Goal: Transaction & Acquisition: Obtain resource

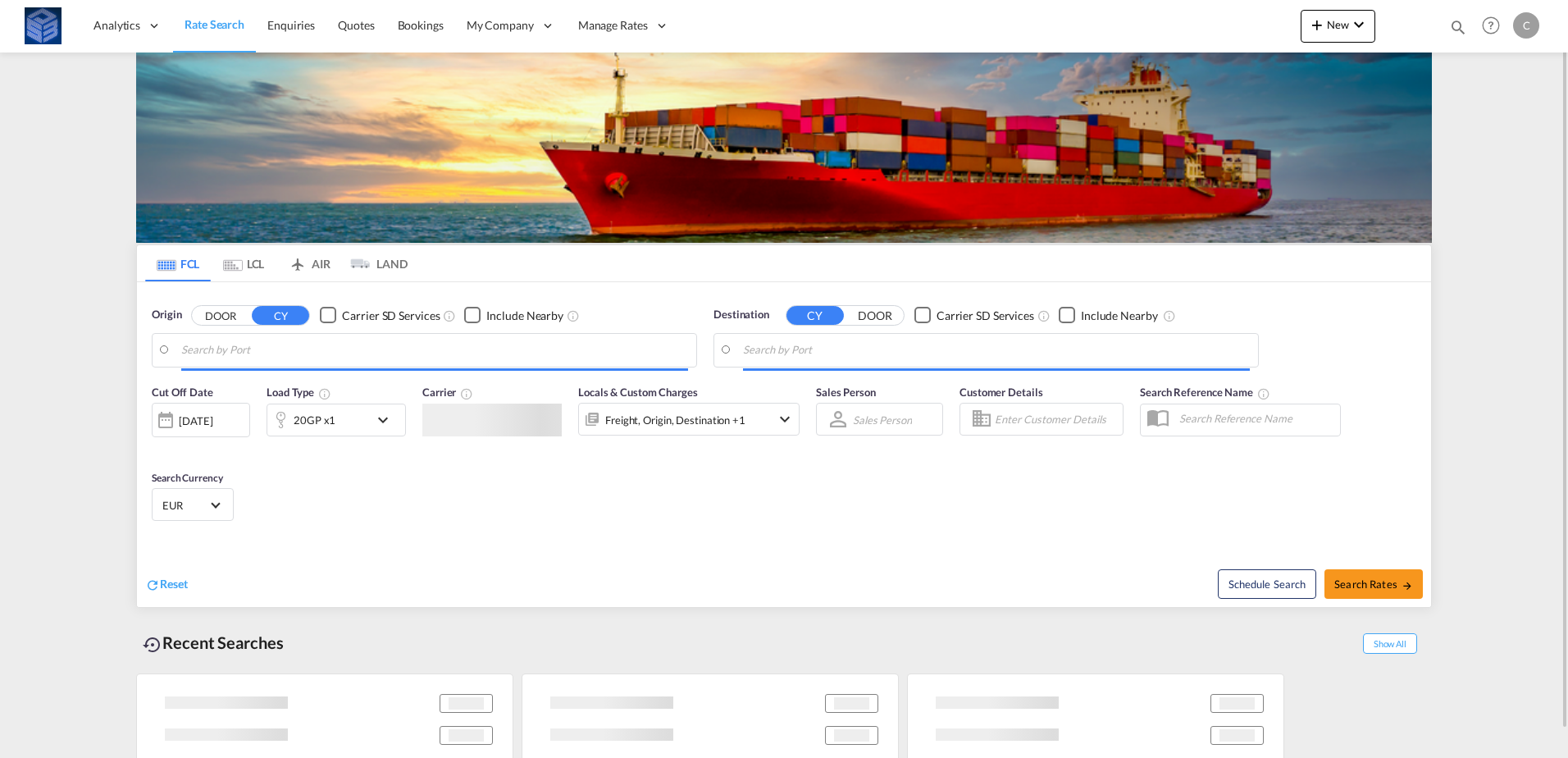
type input "[GEOGRAPHIC_DATA], [GEOGRAPHIC_DATA]"
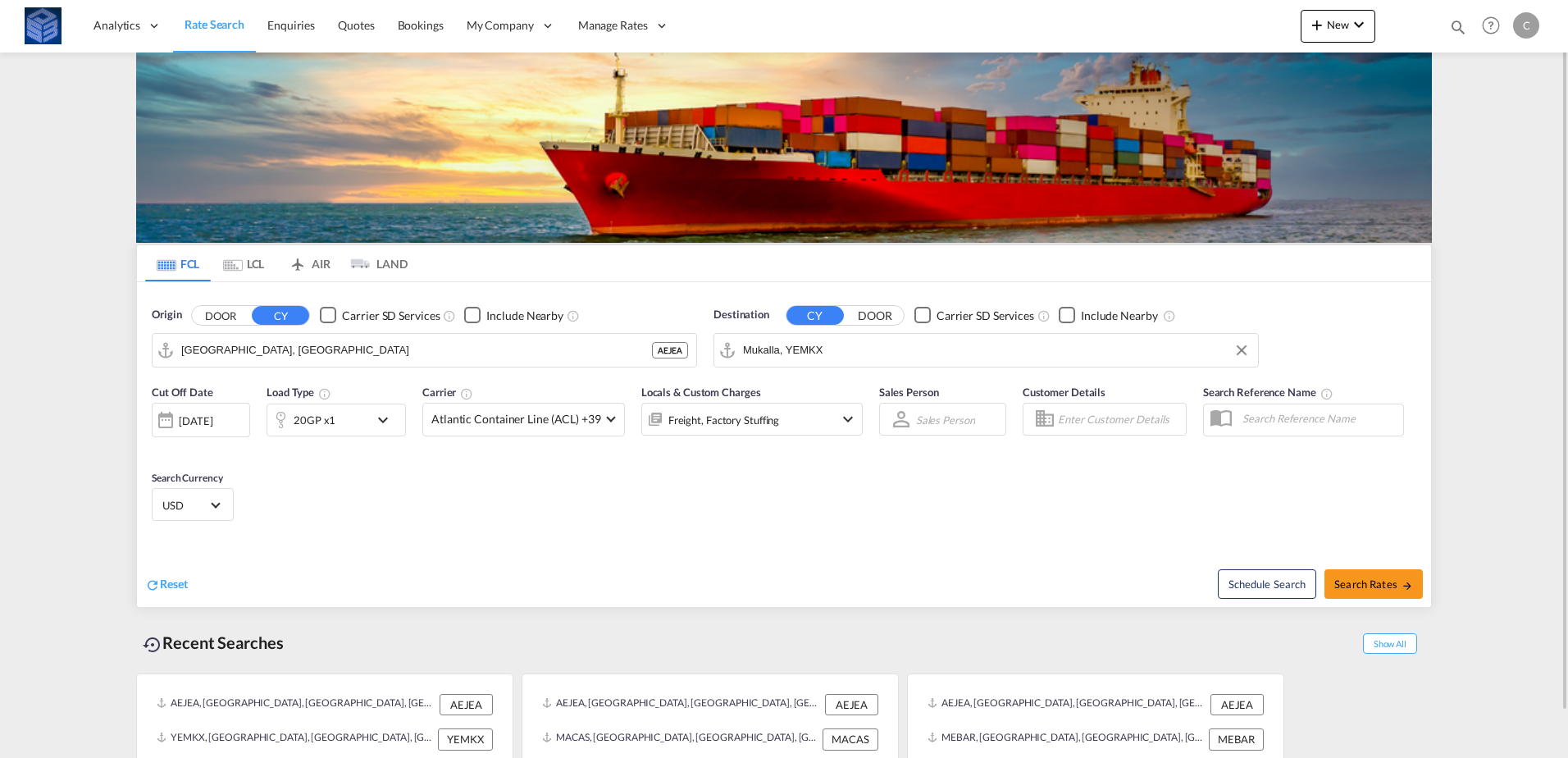
click at [933, 348] on input "Mukalla, YEMKX" at bounding box center [996, 350] width 507 height 25
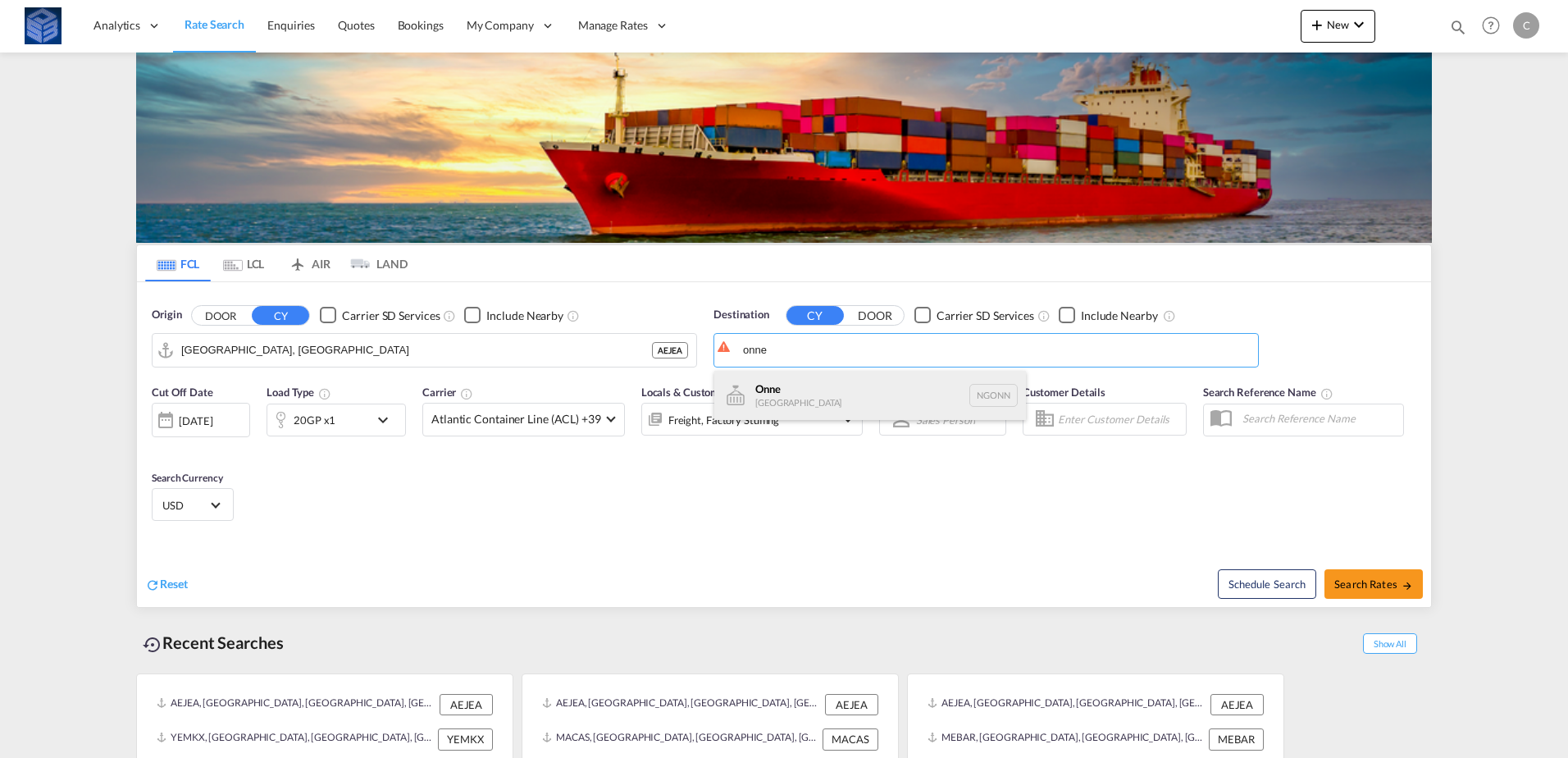
click at [842, 393] on div "Onne [GEOGRAPHIC_DATA] NGONN" at bounding box center [870, 395] width 311 height 49
type input "Onne, NGONN"
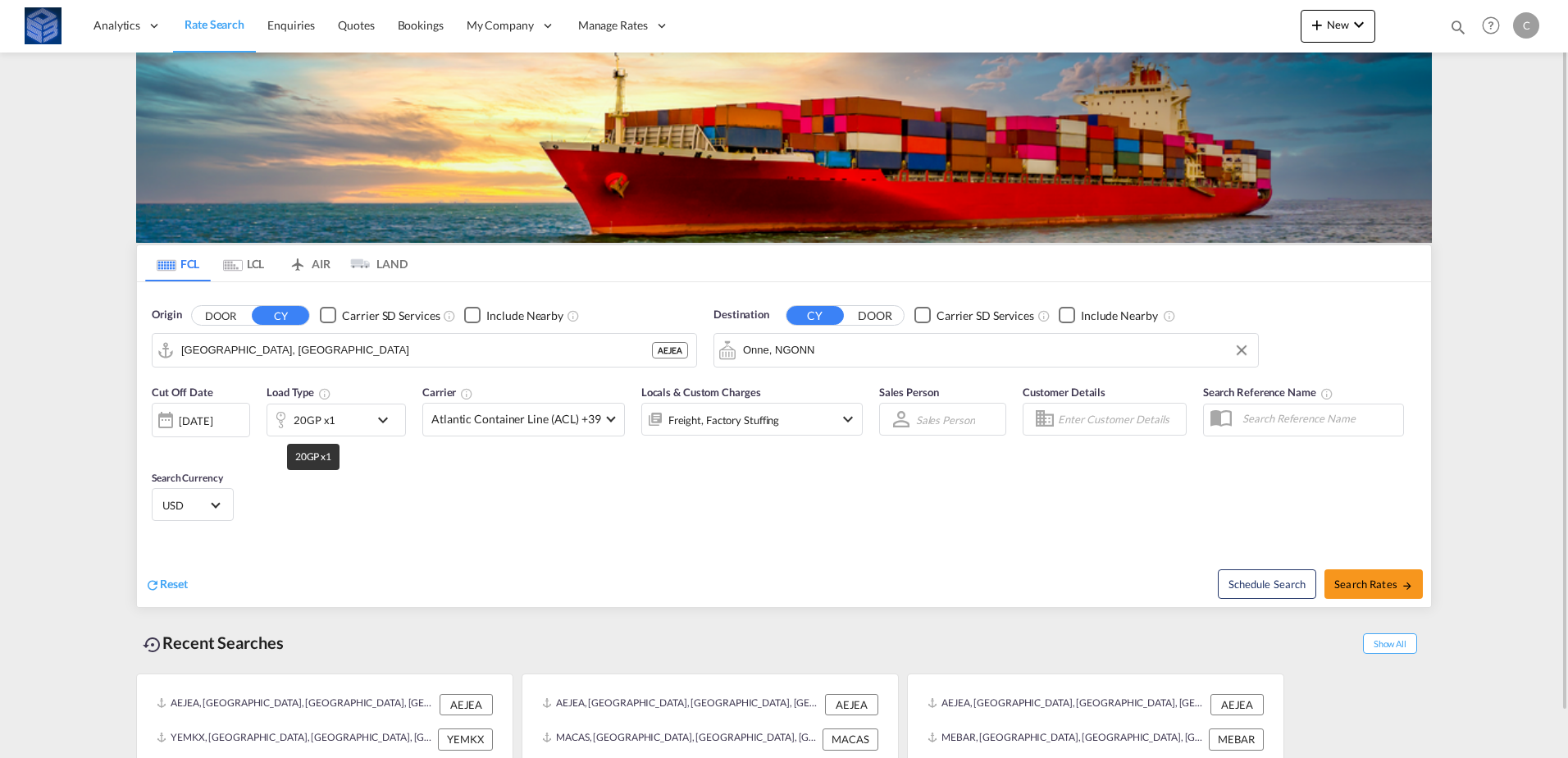
click at [329, 422] on div "20GP x1" at bounding box center [315, 419] width 42 height 23
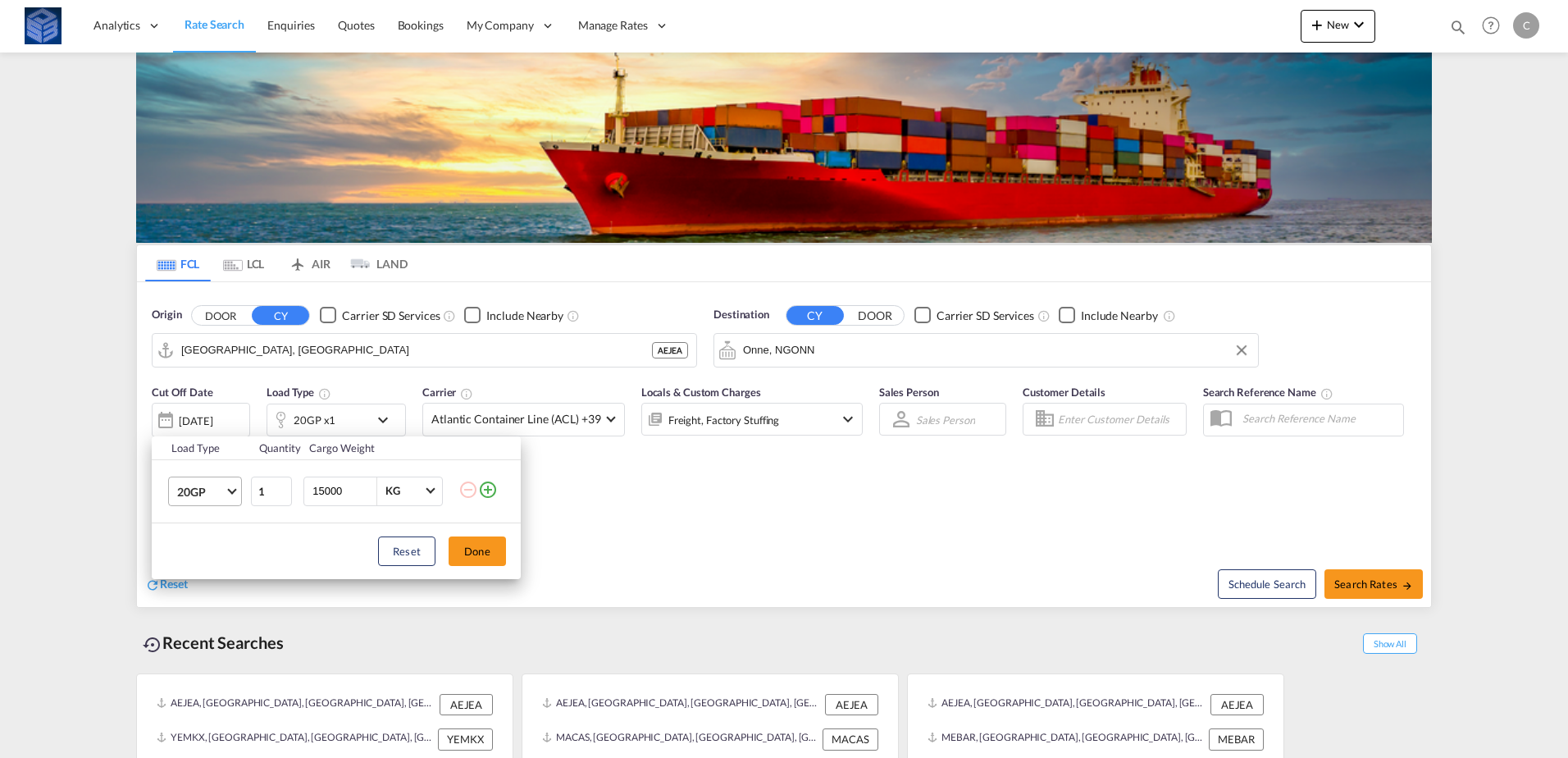
click at [210, 486] on span "20GP" at bounding box center [201, 492] width 47 height 16
click at [206, 533] on md-option "40GP" at bounding box center [220, 531] width 111 height 39
click at [486, 547] on button "Done" at bounding box center [476, 552] width 57 height 29
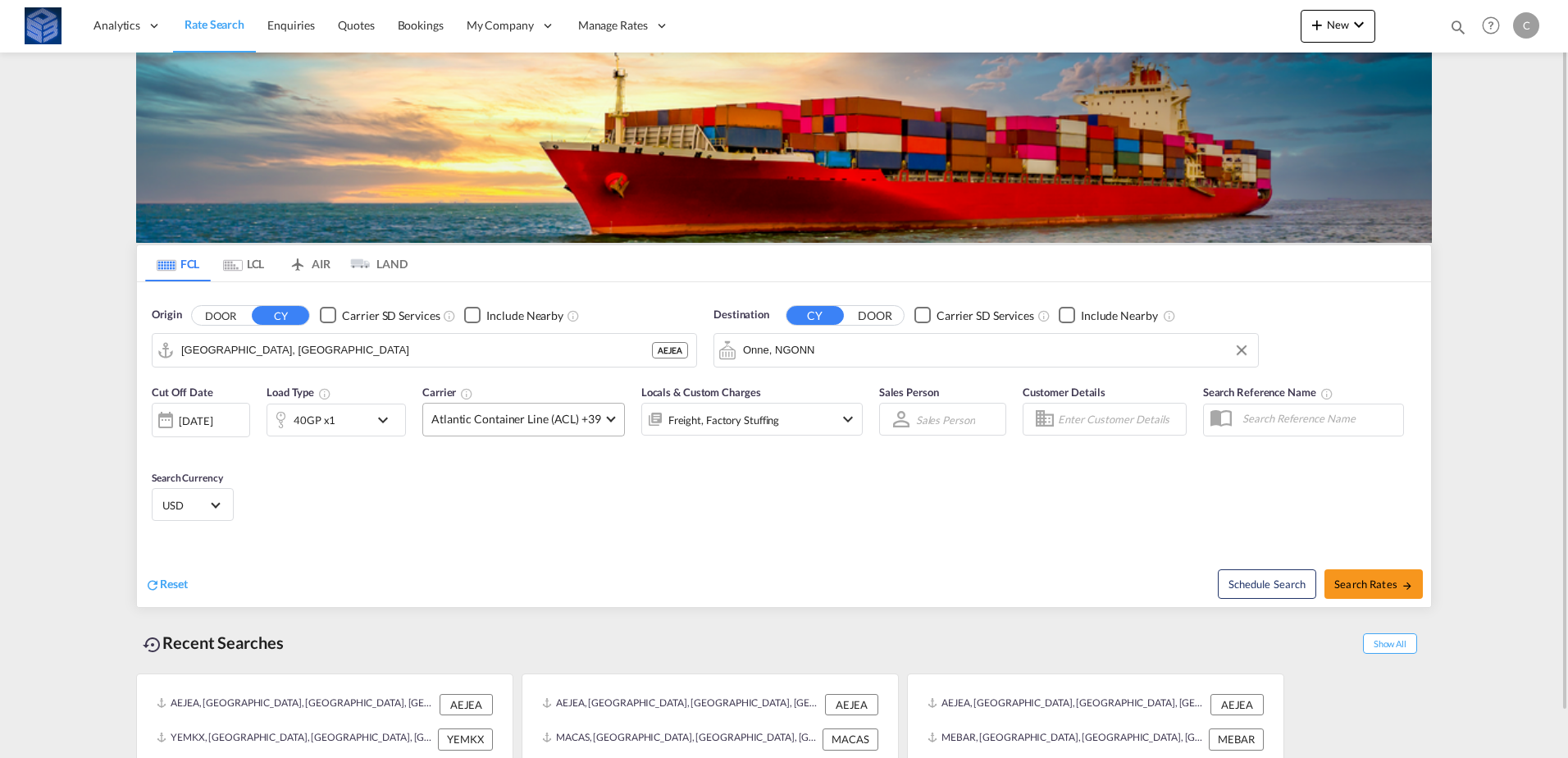
click at [570, 433] on md-select-value "Atlantic Container Line (ACL) +39" at bounding box center [524, 419] width 201 height 32
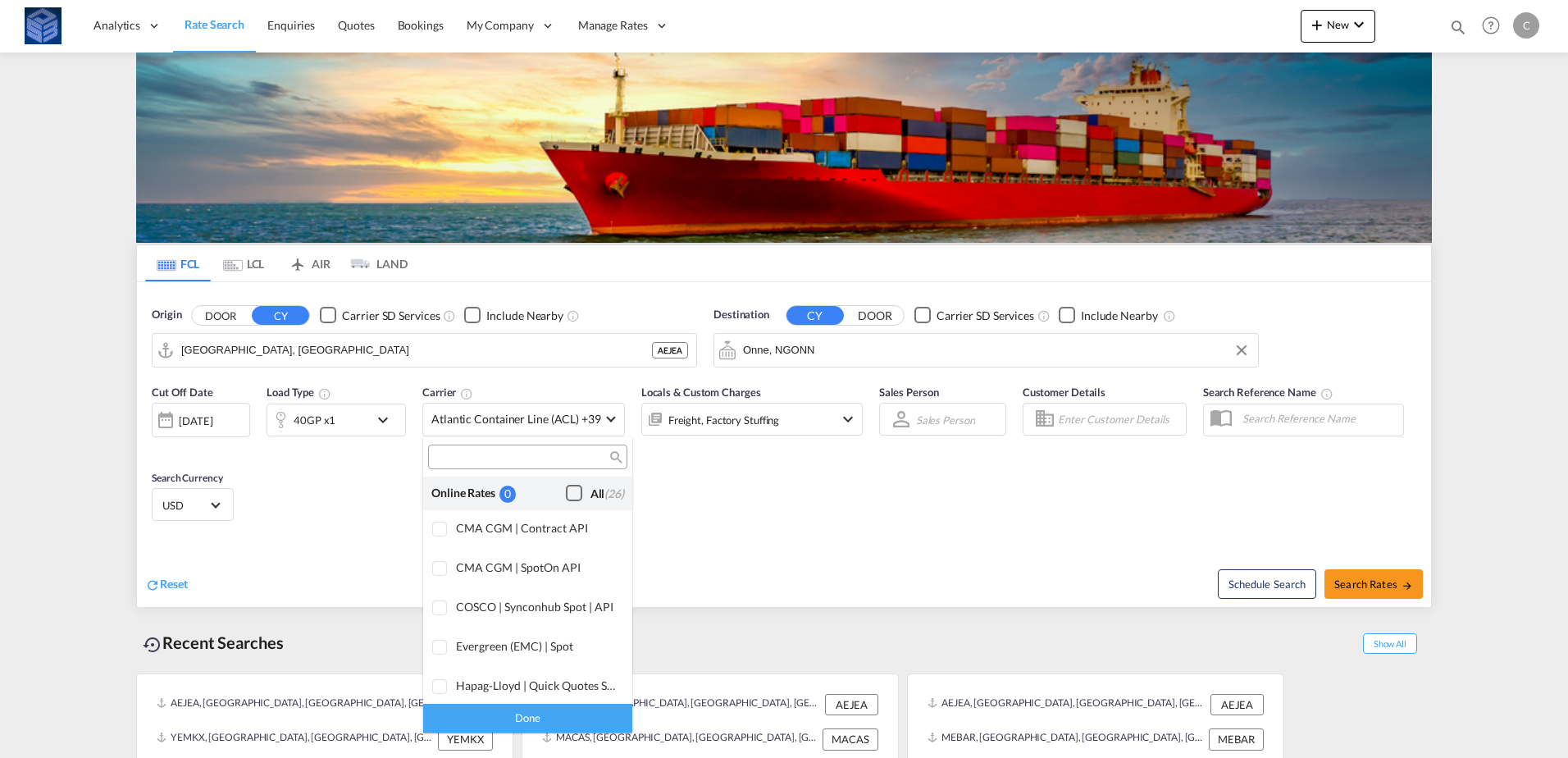
click at [570, 498] on div "Checkbox No Ink" at bounding box center [574, 493] width 16 height 16
click at [559, 716] on div "Done" at bounding box center [528, 718] width 209 height 28
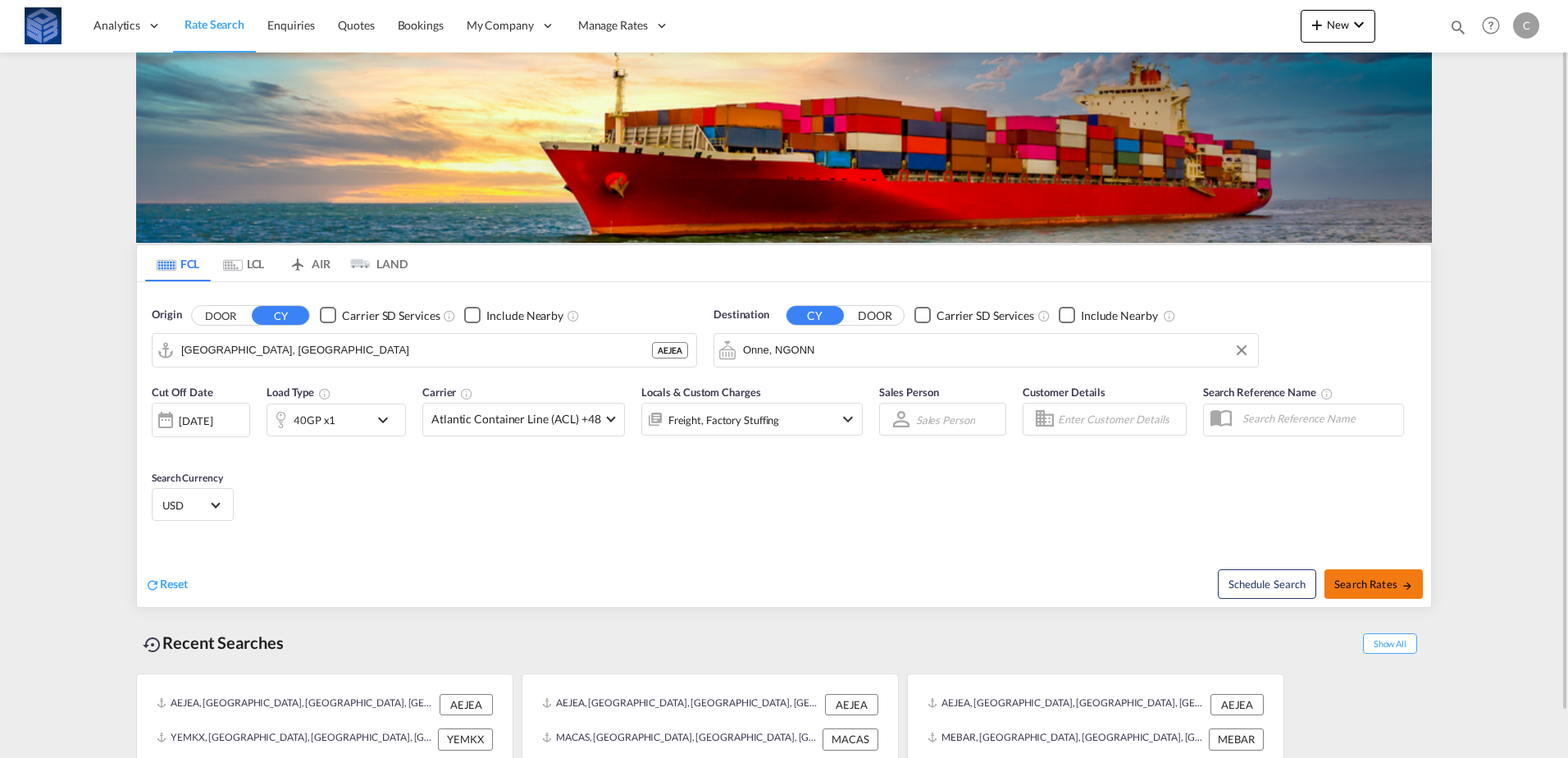
click at [1349, 588] on span "Search Rates" at bounding box center [1374, 584] width 78 height 13
type input "AEJEA to NGONN / [DATE]"
